Goal: Obtain resource: Obtain resource

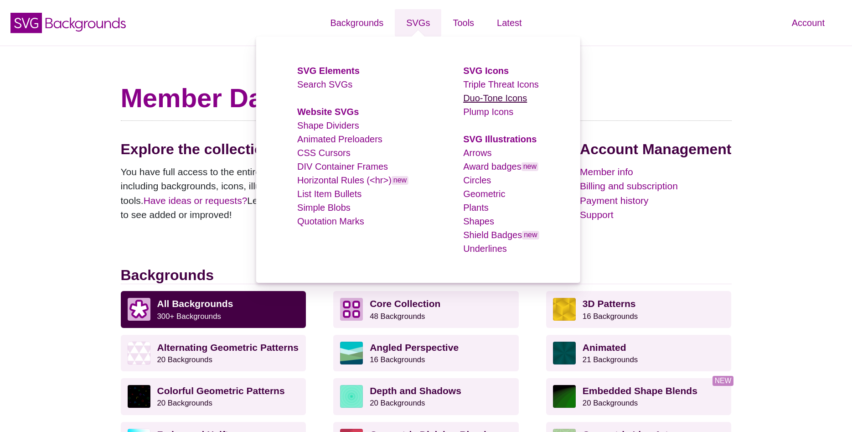
click at [493, 99] on link "Duo-Tone Icons" at bounding box center [495, 98] width 64 height 10
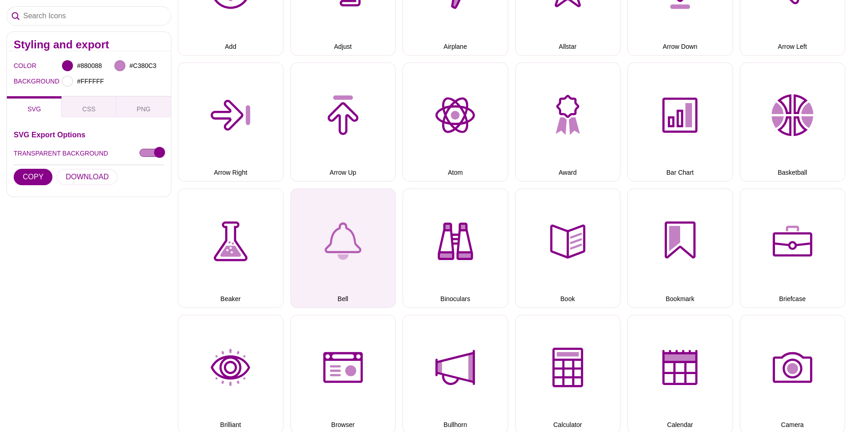
scroll to position [279, 0]
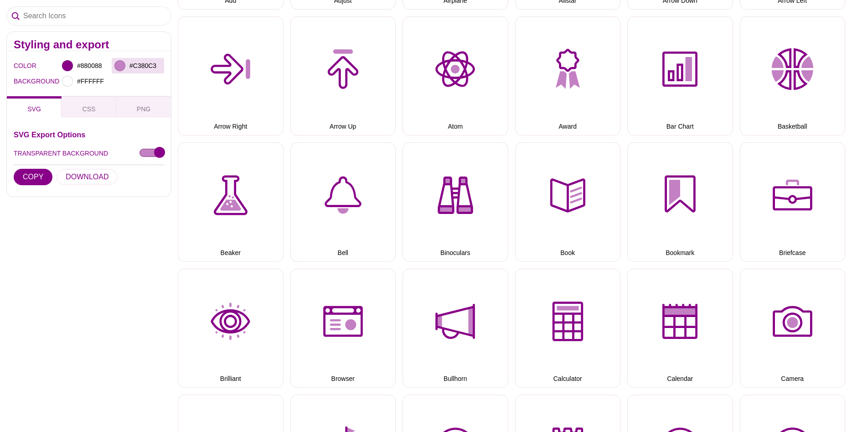
click at [124, 65] on div at bounding box center [119, 65] width 11 height 11
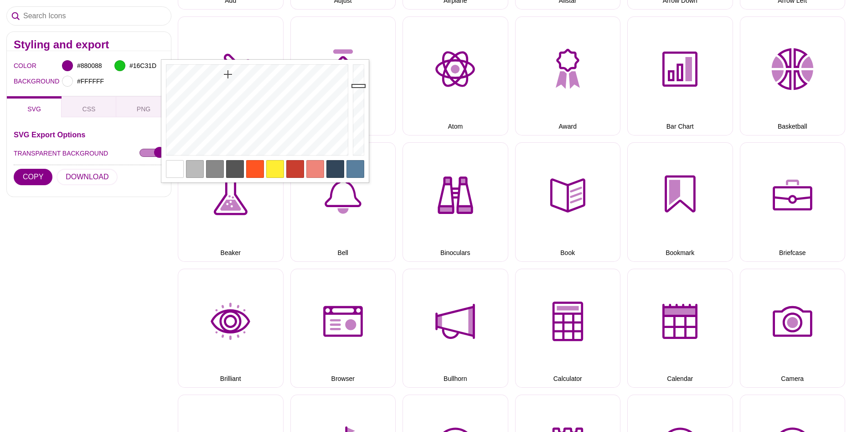
click at [228, 74] on div at bounding box center [255, 110] width 189 height 100
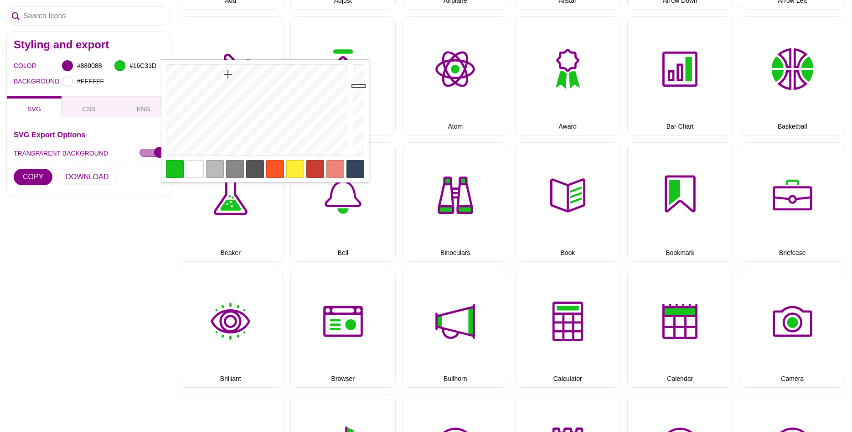
click at [298, 167] on div at bounding box center [295, 169] width 18 height 18
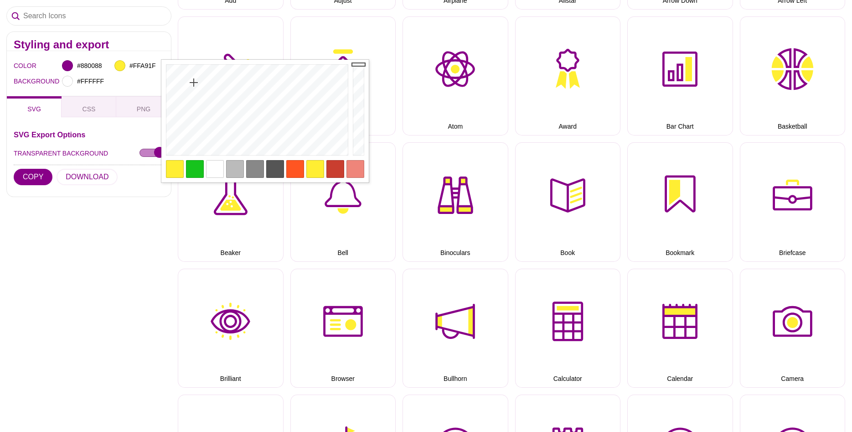
type input "#FFA91D"
click at [185, 75] on div at bounding box center [255, 110] width 189 height 100
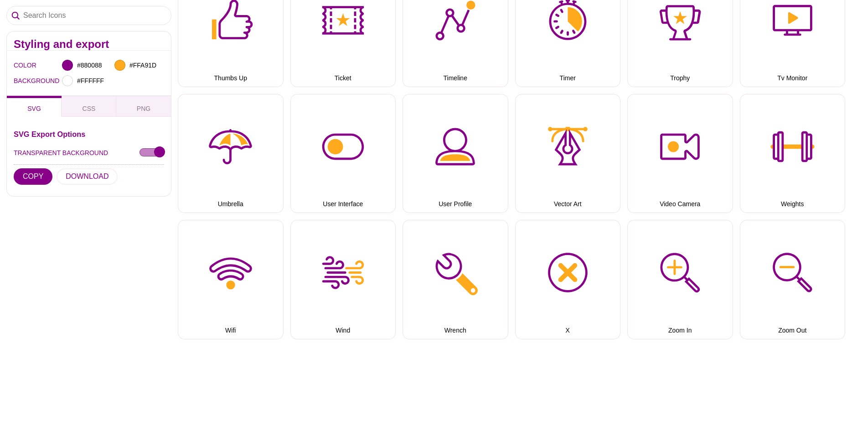
scroll to position [2977, 0]
